Goal: Transaction & Acquisition: Book appointment/travel/reservation

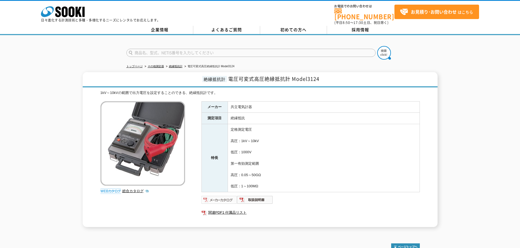
click at [221, 196] on img at bounding box center [219, 200] width 36 height 9
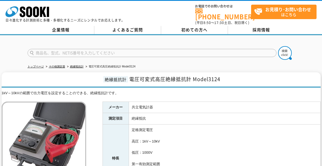
click at [301, 52] on div at bounding box center [161, 48] width 322 height 26
